Goal: Task Accomplishment & Management: Manage account settings

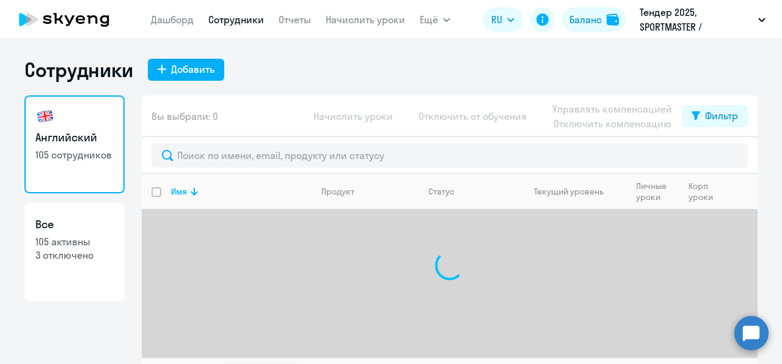
select select "30"
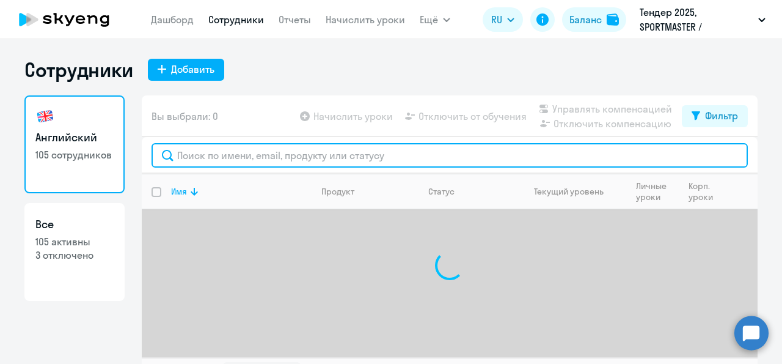
click at [192, 166] on input "text" at bounding box center [450, 155] width 596 height 24
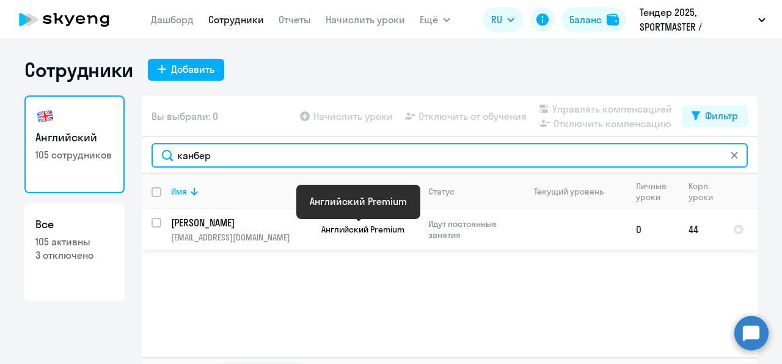
type input "канбер"
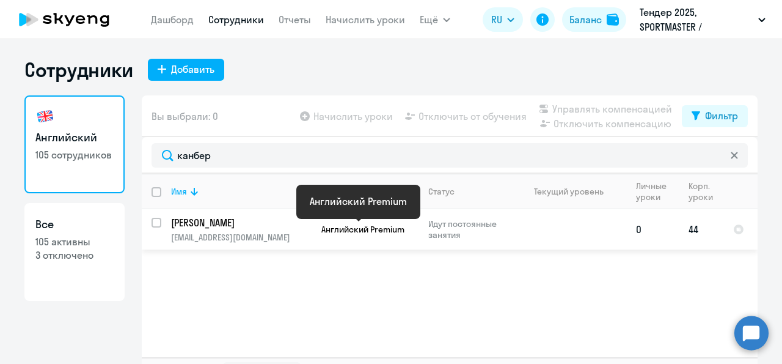
click at [341, 225] on span "Английский Premium" at bounding box center [362, 229] width 83 height 11
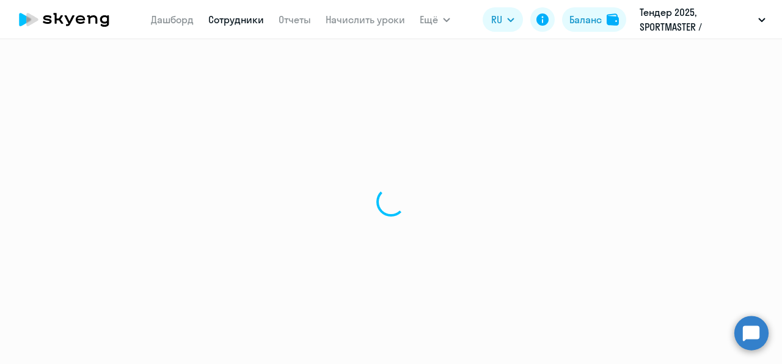
select select "english"
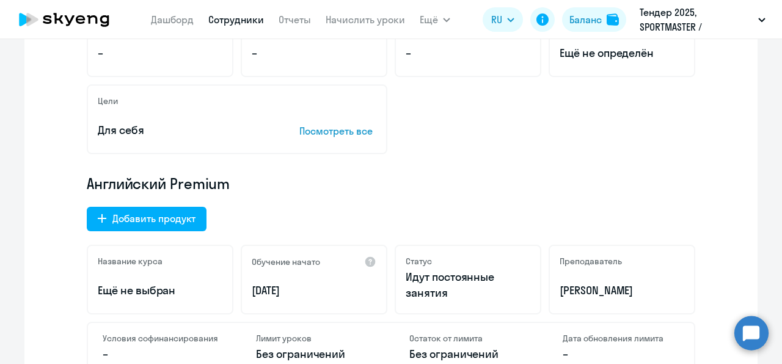
scroll to position [269, 0]
click at [326, 131] on p "Посмотреть все" at bounding box center [337, 130] width 77 height 15
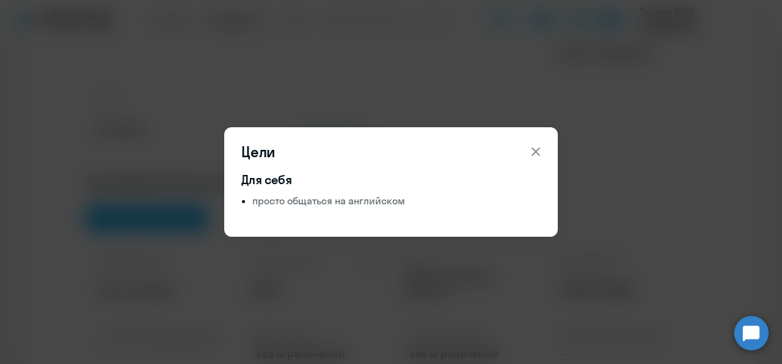
click at [538, 156] on icon at bounding box center [536, 151] width 15 height 15
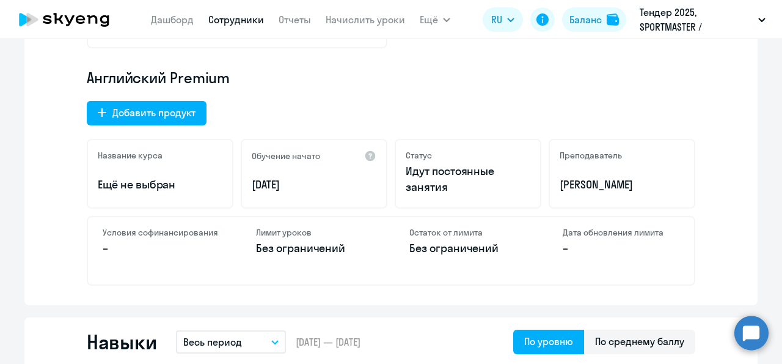
scroll to position [376, 0]
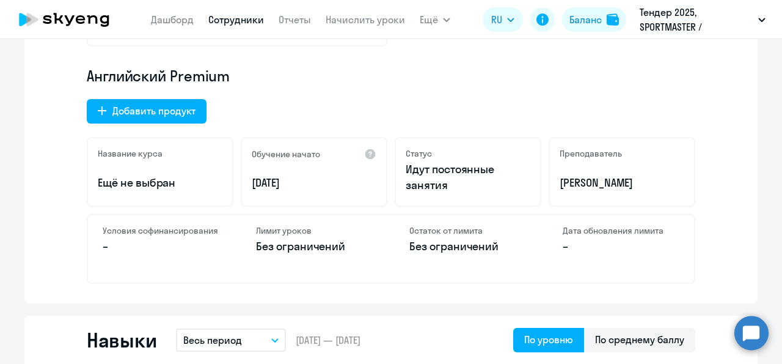
click at [582, 182] on p "[PERSON_NAME]" at bounding box center [622, 183] width 125 height 16
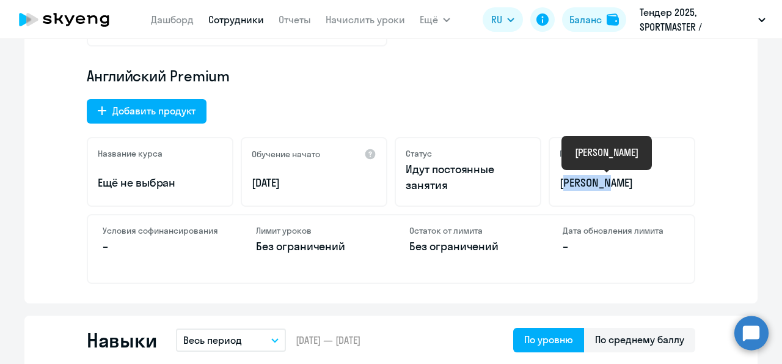
click at [582, 182] on p "[PERSON_NAME]" at bounding box center [622, 183] width 125 height 16
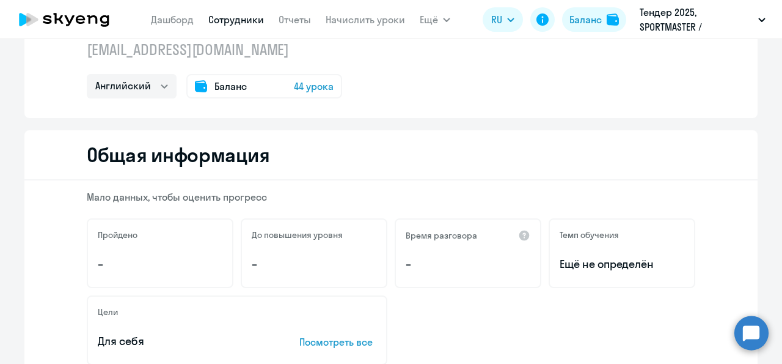
scroll to position [0, 0]
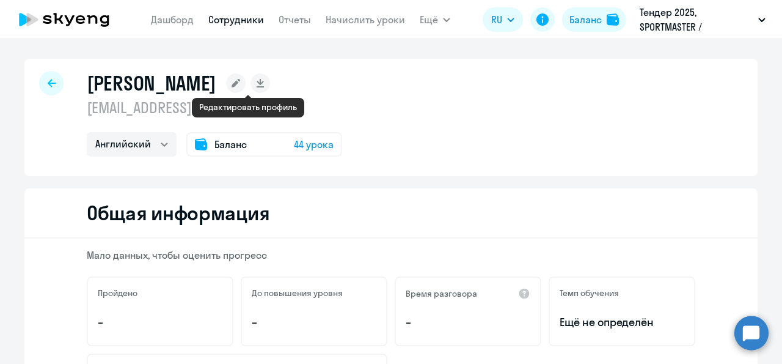
click at [246, 82] on rect at bounding box center [236, 83] width 20 height 20
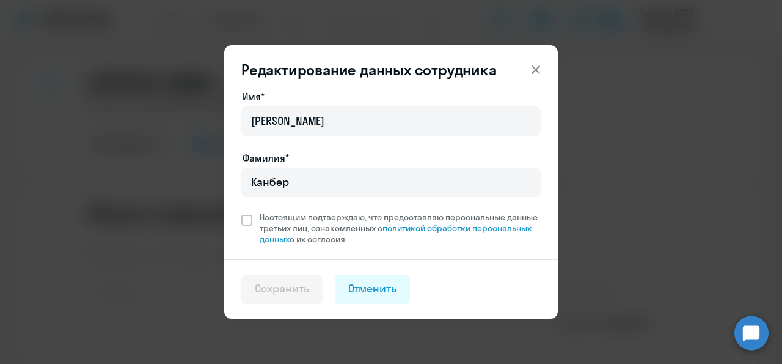
click at [530, 71] on icon at bounding box center [536, 69] width 15 height 15
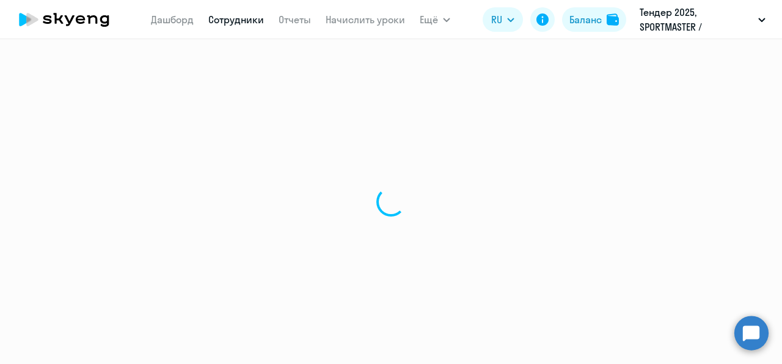
select select "30"
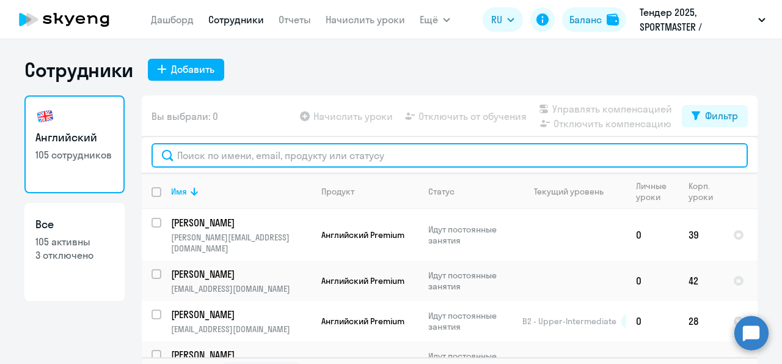
click at [212, 153] on input "text" at bounding box center [450, 155] width 596 height 24
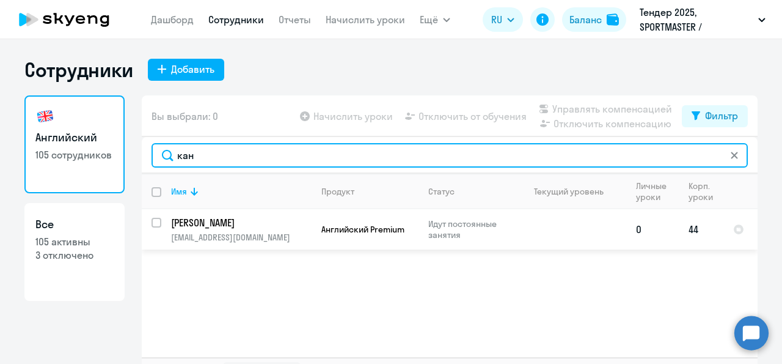
type input "кан"
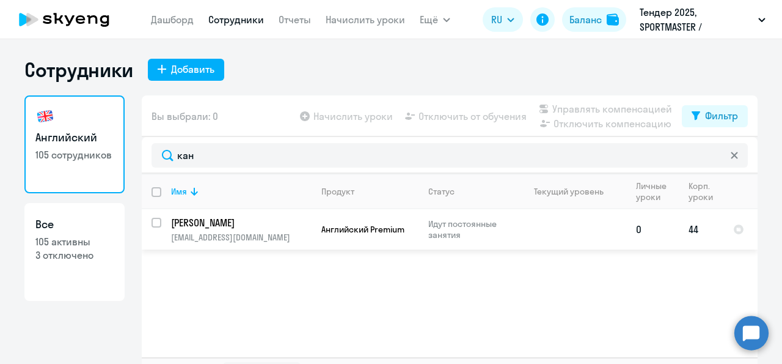
click at [152, 222] on input "select row 42670236" at bounding box center [164, 230] width 24 height 24
checkbox input "true"
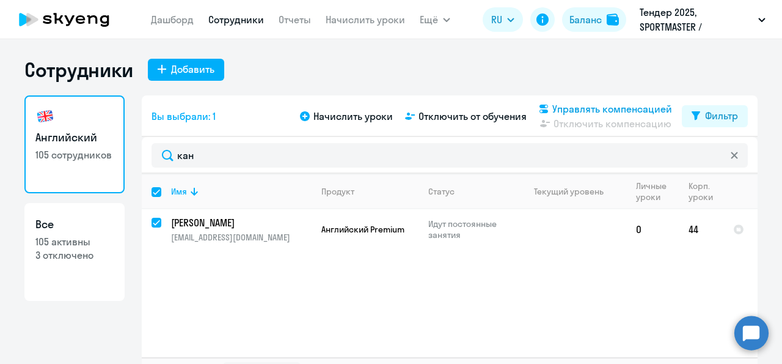
click at [577, 108] on span "Управлять компенсацией" at bounding box center [612, 108] width 120 height 15
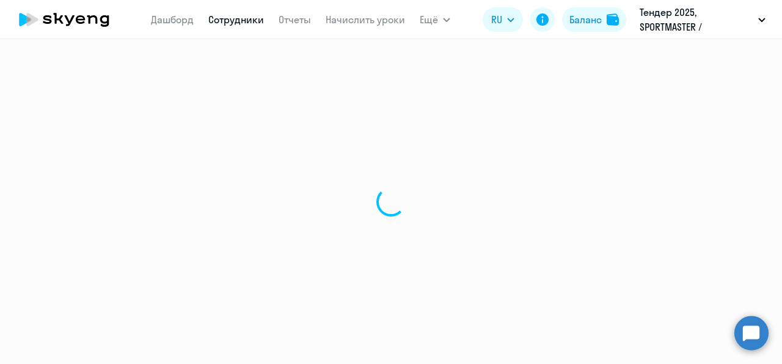
select select "30"
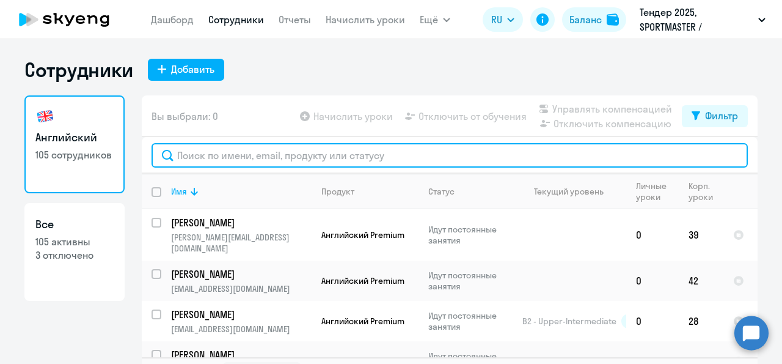
click at [298, 152] on input "text" at bounding box center [450, 155] width 596 height 24
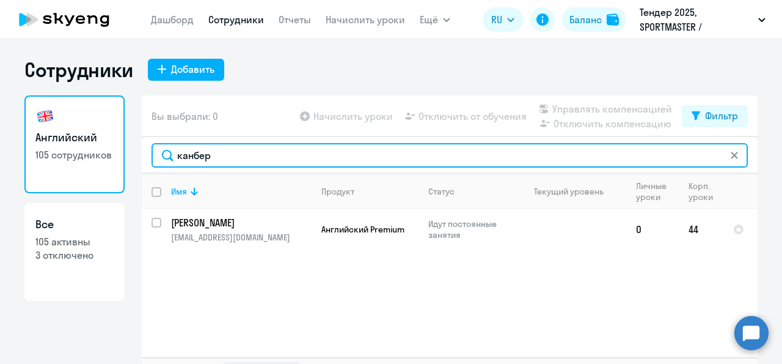
type input "канбер"
